Goal: Find contact information: Find contact information

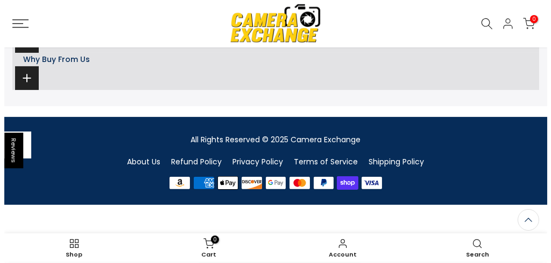
scroll to position [642, 0]
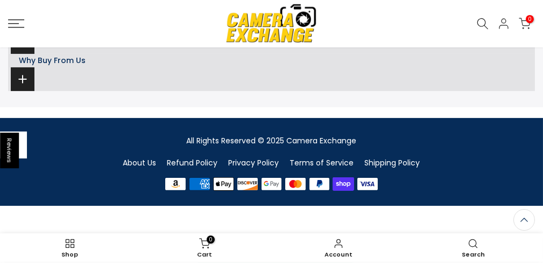
click at [15, 23] on icon at bounding box center [16, 23] width 16 height 9
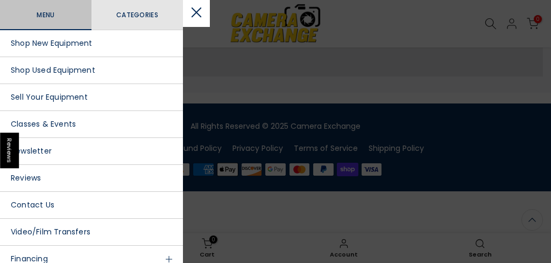
scroll to position [643, 0]
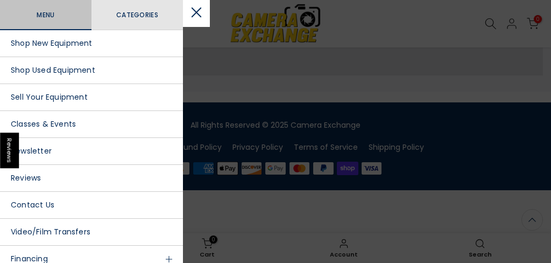
click at [39, 205] on link "Contact Us" at bounding box center [91, 205] width 183 height 27
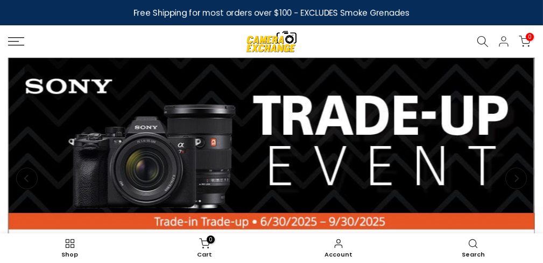
scroll to position [53, 0]
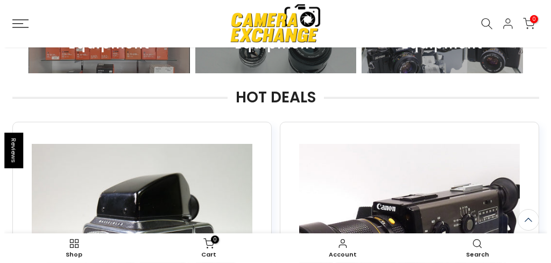
scroll to position [175, 0]
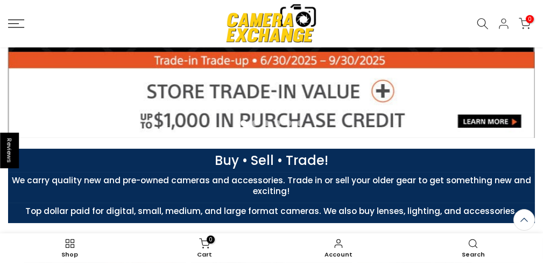
click at [16, 23] on icon at bounding box center [16, 23] width 16 height 9
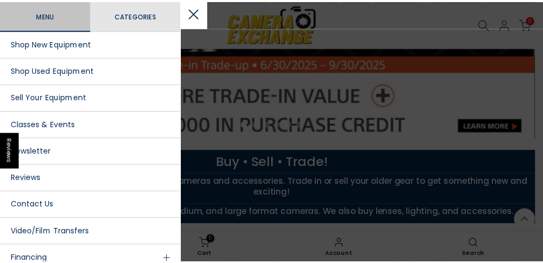
scroll to position [176, 0]
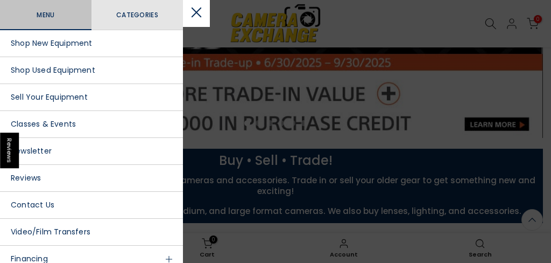
click at [441, 30] on div at bounding box center [275, 131] width 551 height 263
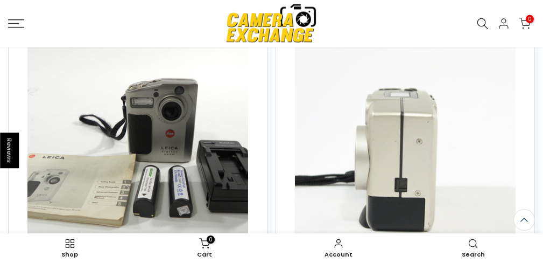
scroll to position [1199, 0]
